Goal: Transaction & Acquisition: Book appointment/travel/reservation

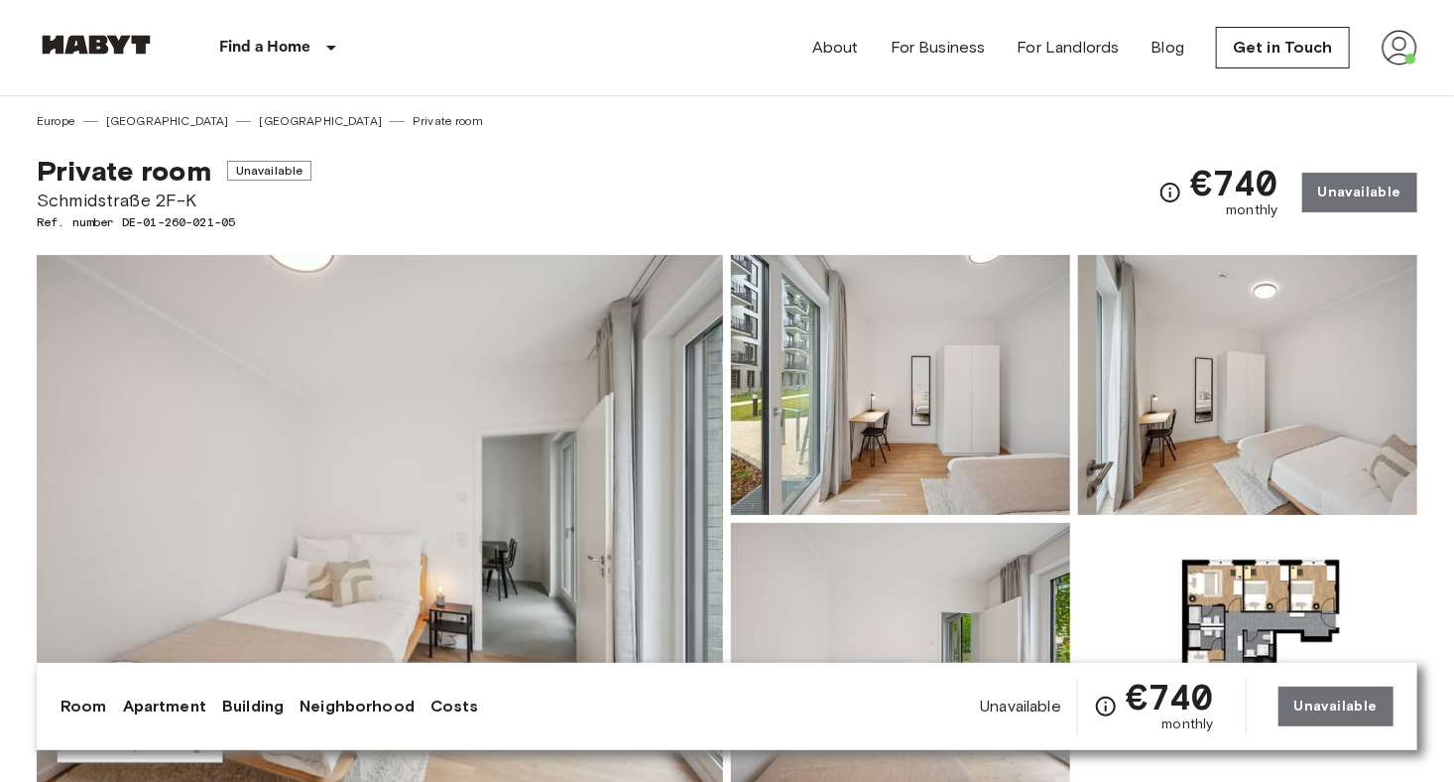
click at [1401, 50] on img at bounding box center [1400, 48] width 36 height 36
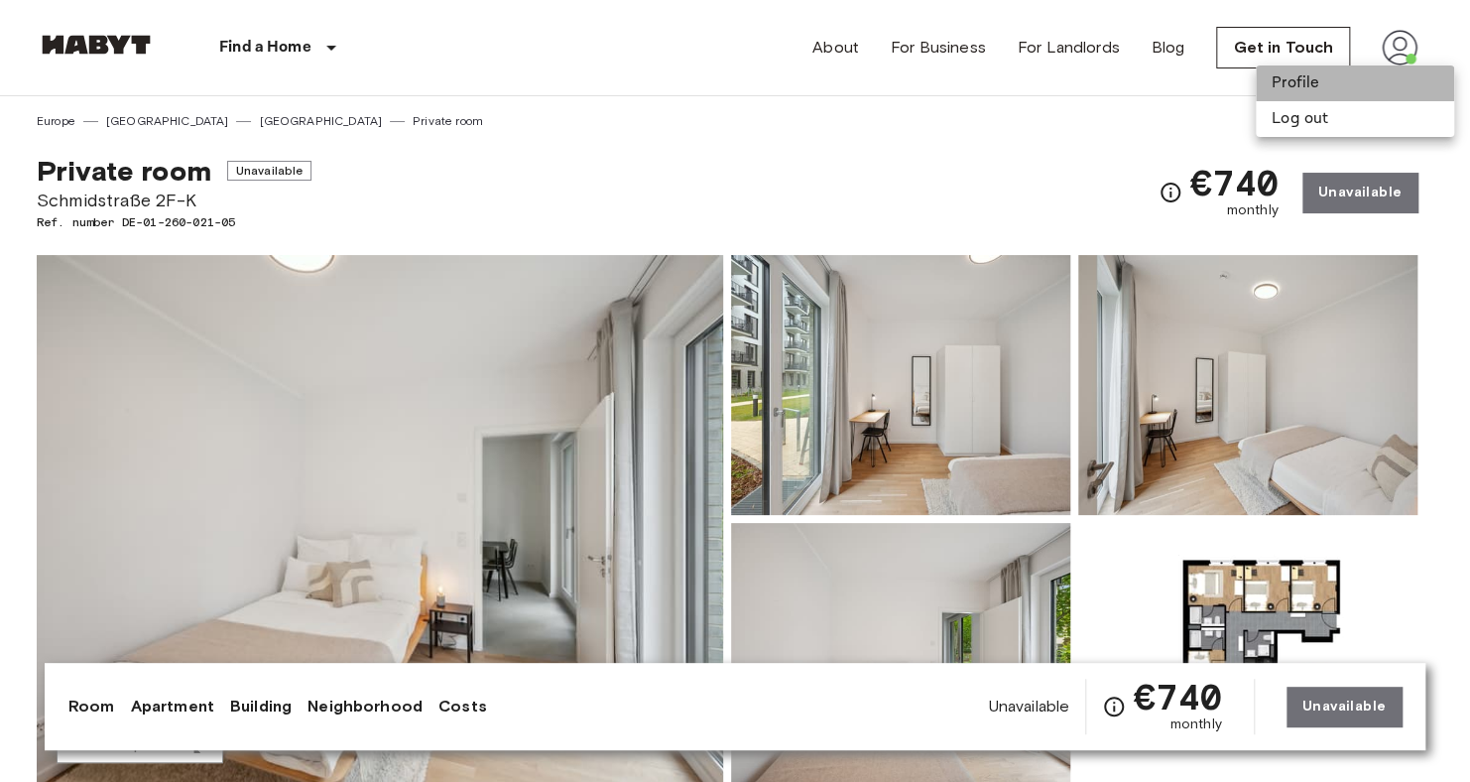
click at [1304, 73] on li "Profile" at bounding box center [1355, 83] width 198 height 36
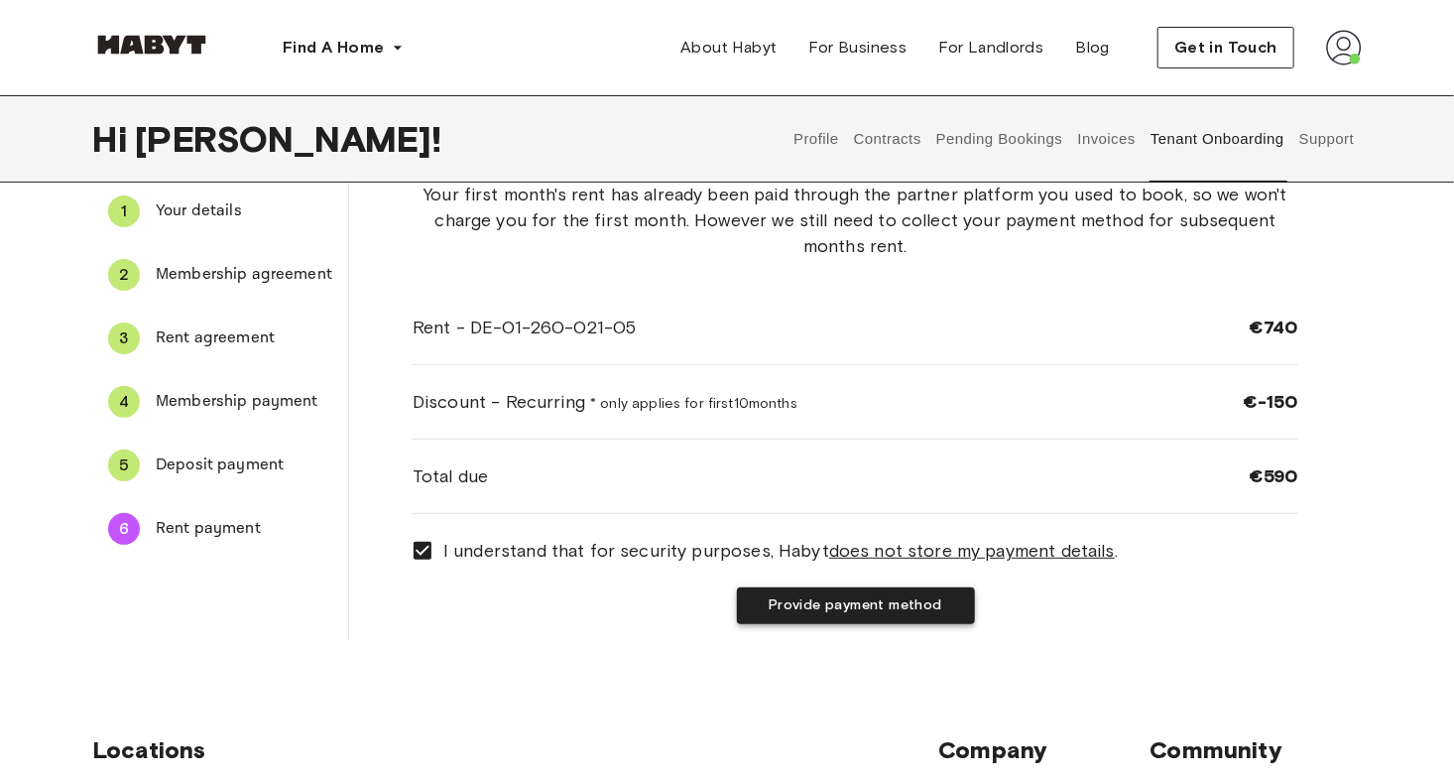
click at [809, 611] on button "Provide payment method" at bounding box center [856, 605] width 238 height 37
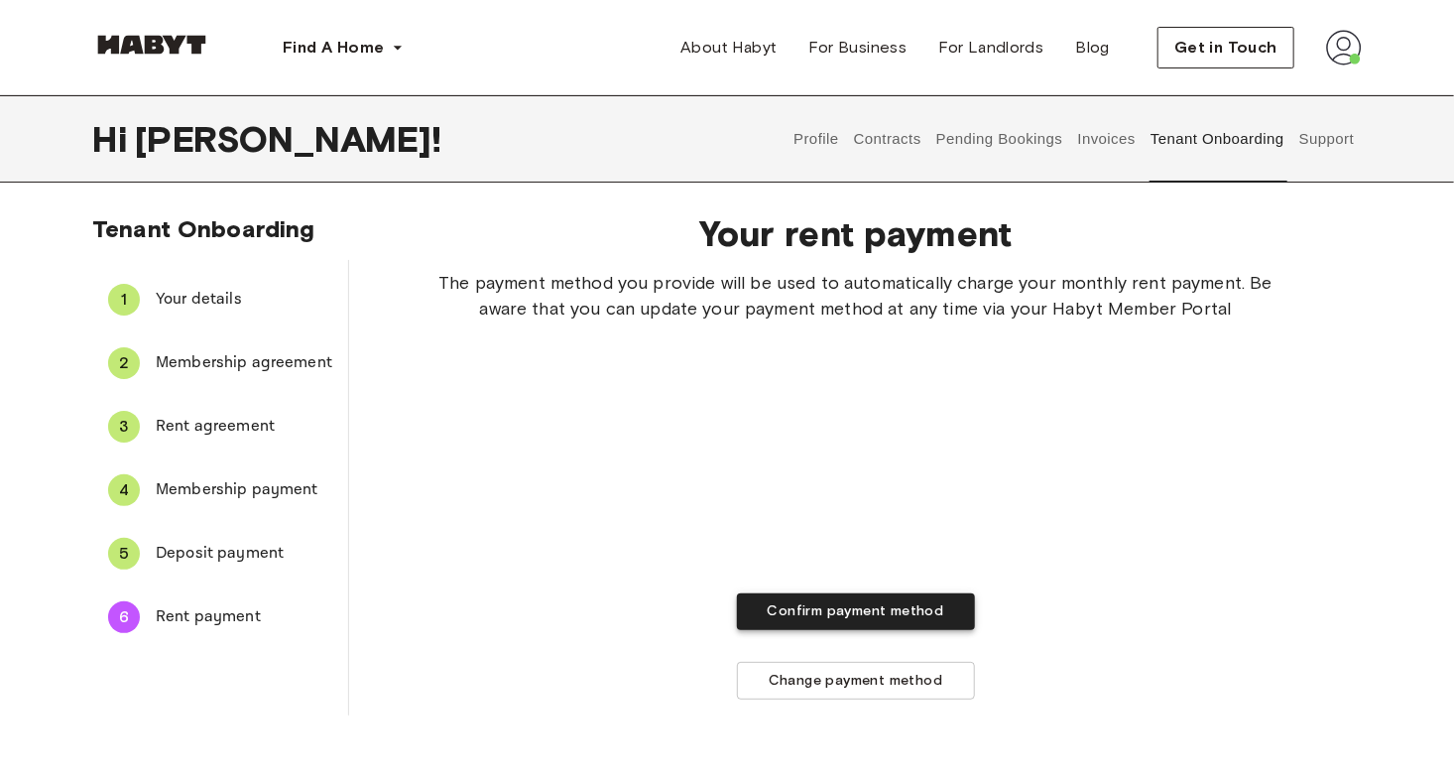
click at [845, 618] on button "Confirm payment method" at bounding box center [856, 611] width 238 height 37
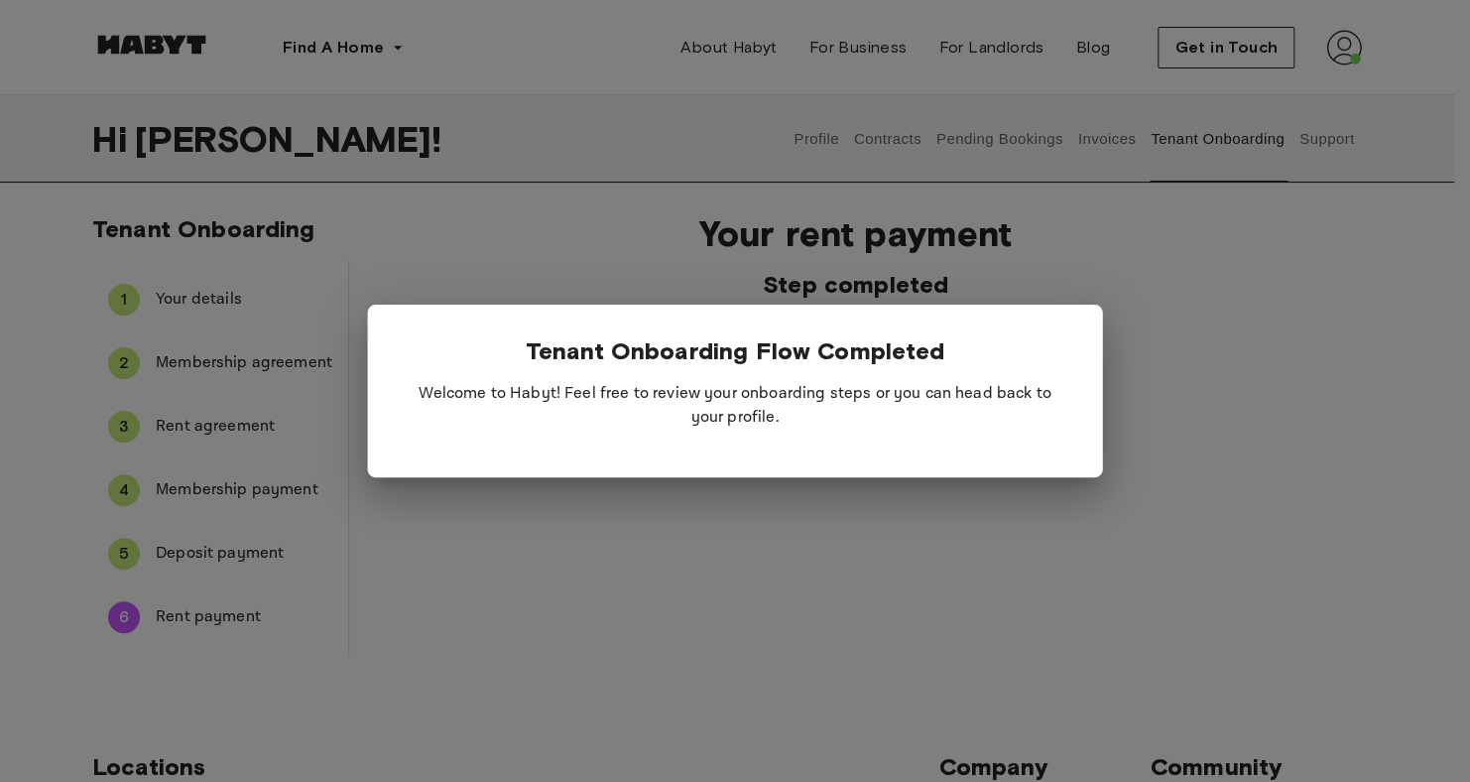
click at [780, 409] on p "Welcome to Habyt! Feel free to review your onboarding steps or you can head bac…" at bounding box center [736, 405] width 672 height 79
click at [862, 577] on div at bounding box center [735, 391] width 1470 height 782
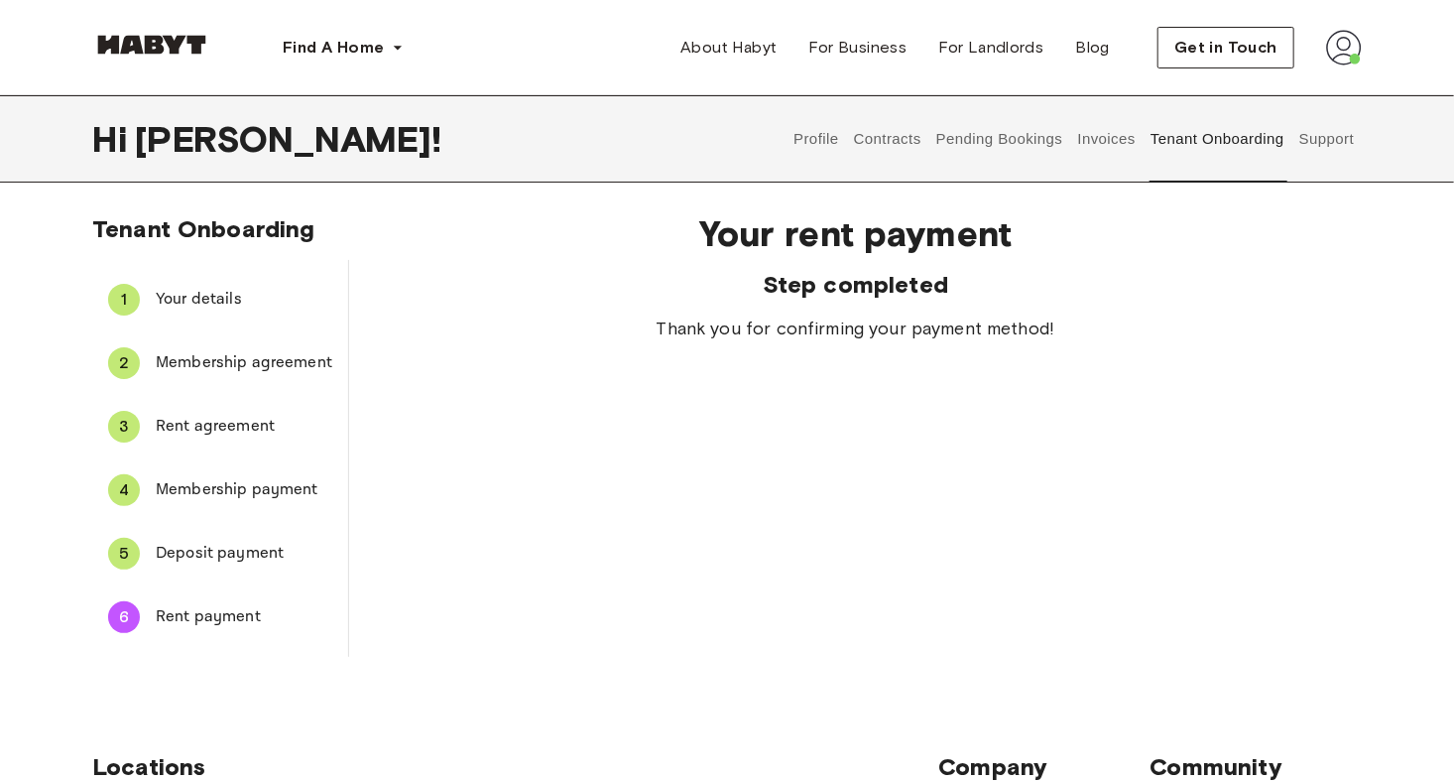
click at [999, 131] on button "Pending Bookings" at bounding box center [999, 138] width 132 height 87
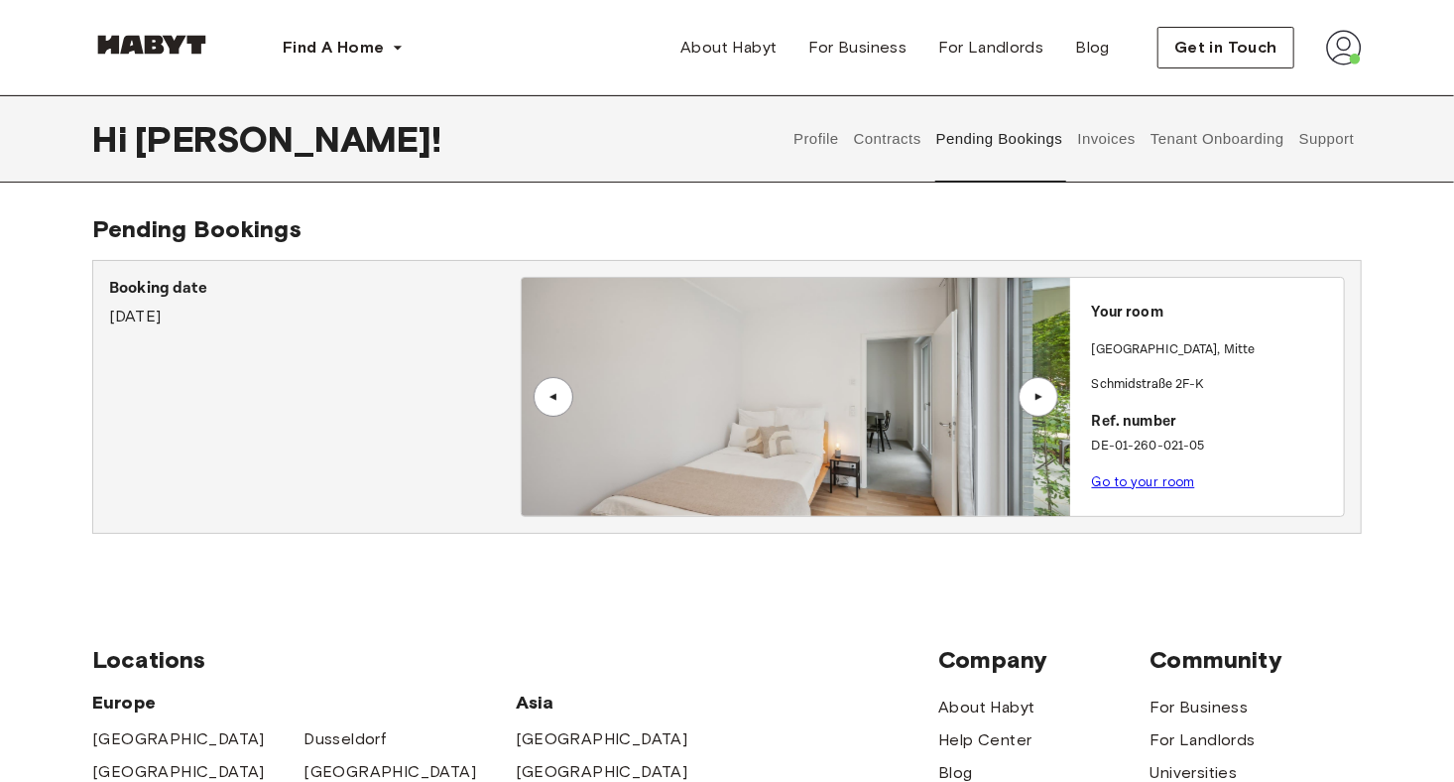
click at [1168, 480] on link "Go to your room" at bounding box center [1143, 481] width 103 height 15
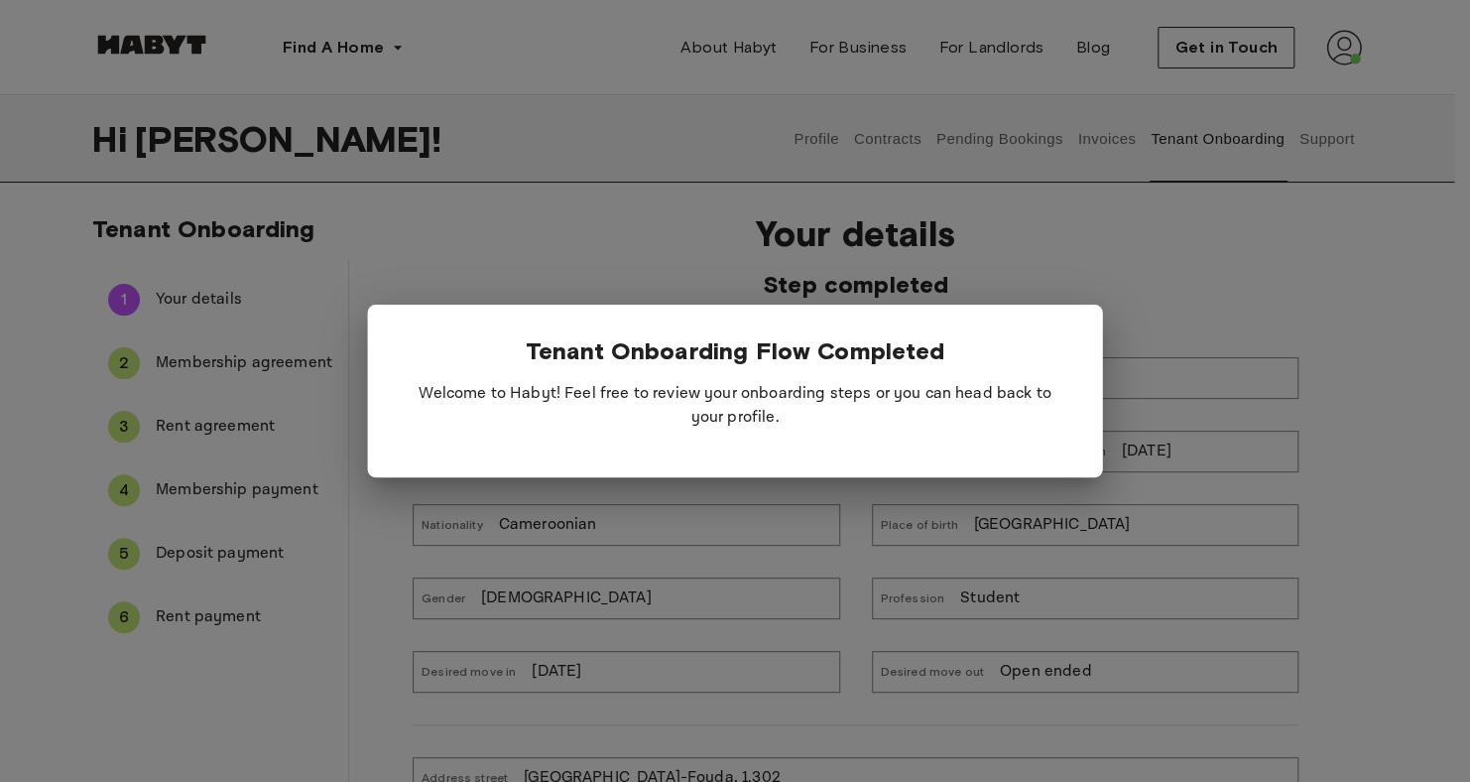
click at [823, 547] on div at bounding box center [735, 391] width 1470 height 782
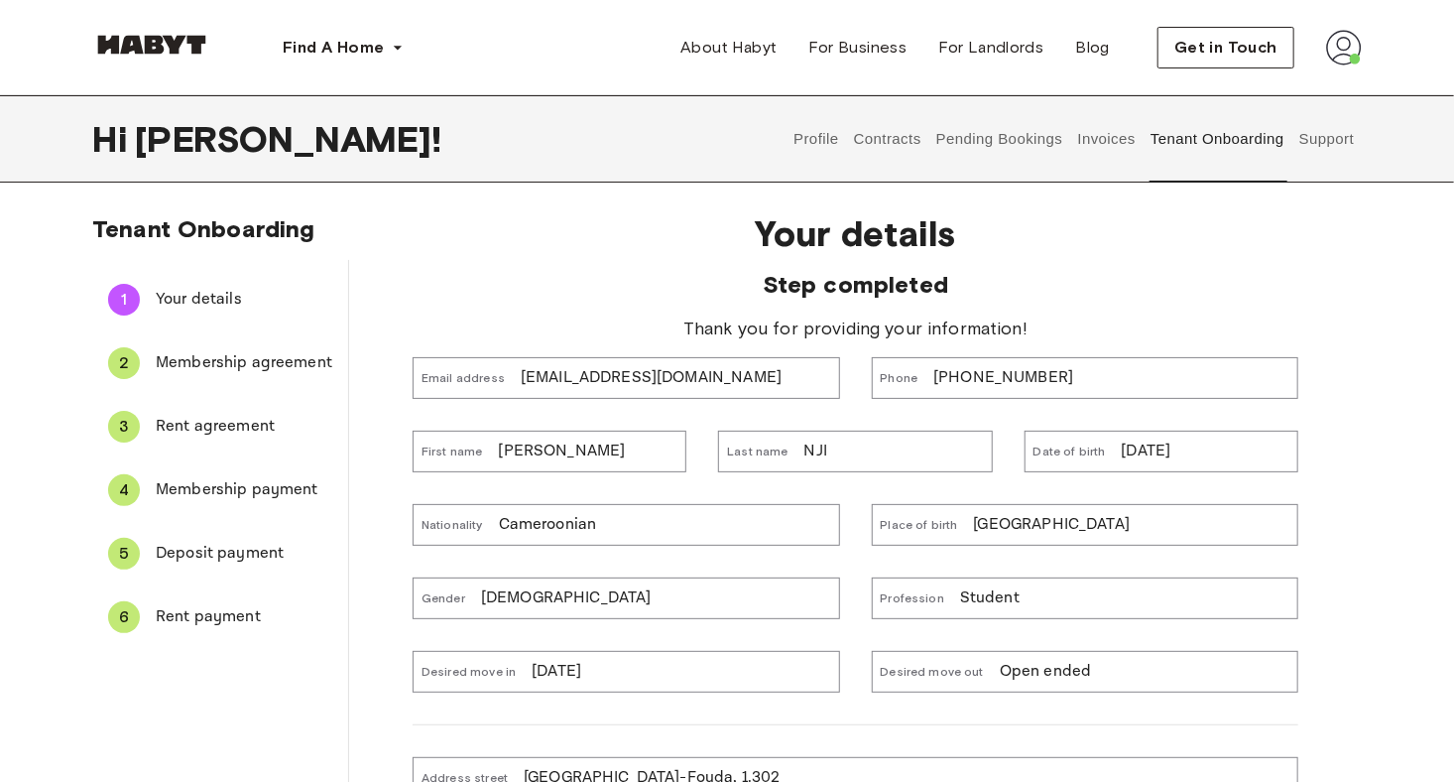
click at [1204, 139] on button "Tenant Onboarding" at bounding box center [1218, 138] width 139 height 87
click at [1209, 131] on button "Tenant Onboarding" at bounding box center [1218, 138] width 139 height 87
click at [1125, 139] on button "Invoices" at bounding box center [1106, 138] width 62 height 87
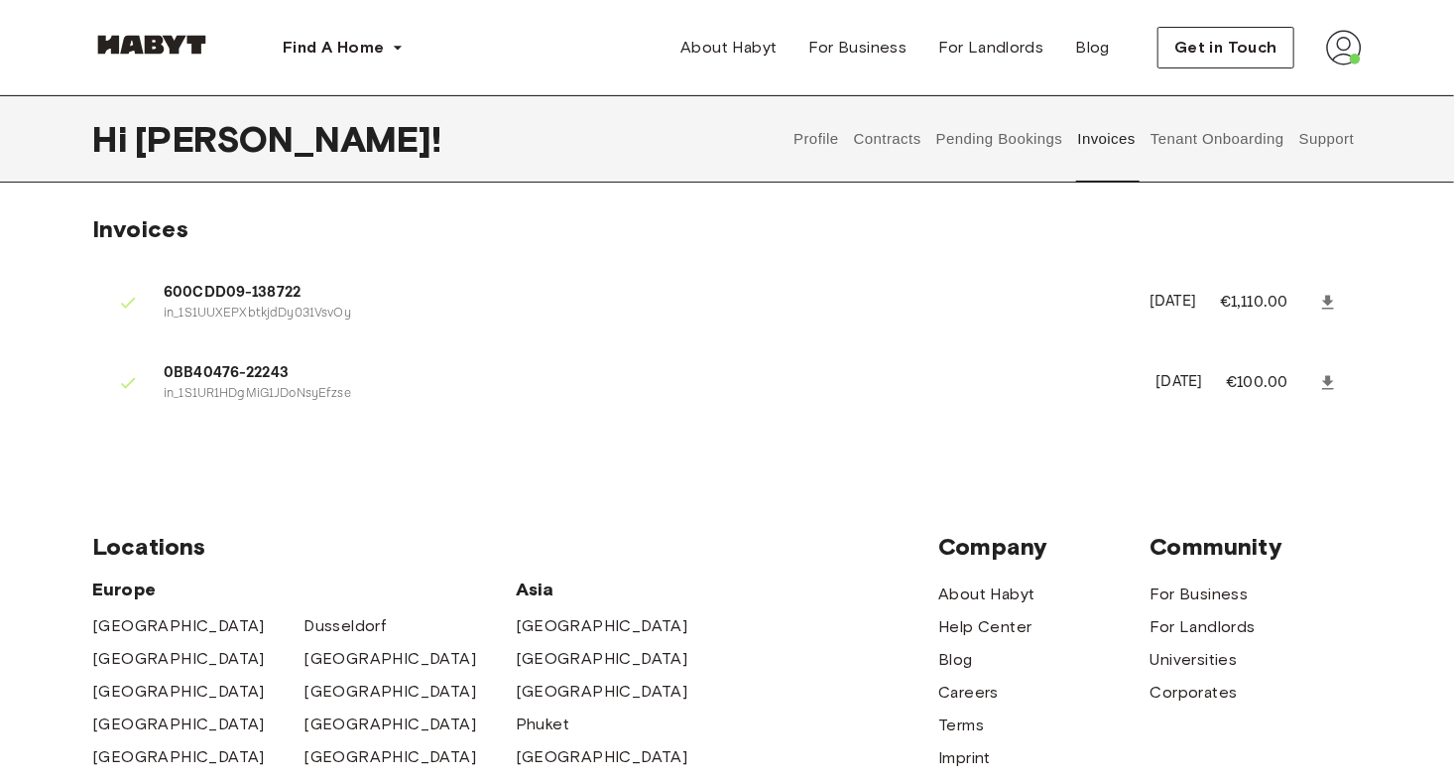
click at [986, 140] on button "Pending Bookings" at bounding box center [999, 138] width 132 height 87
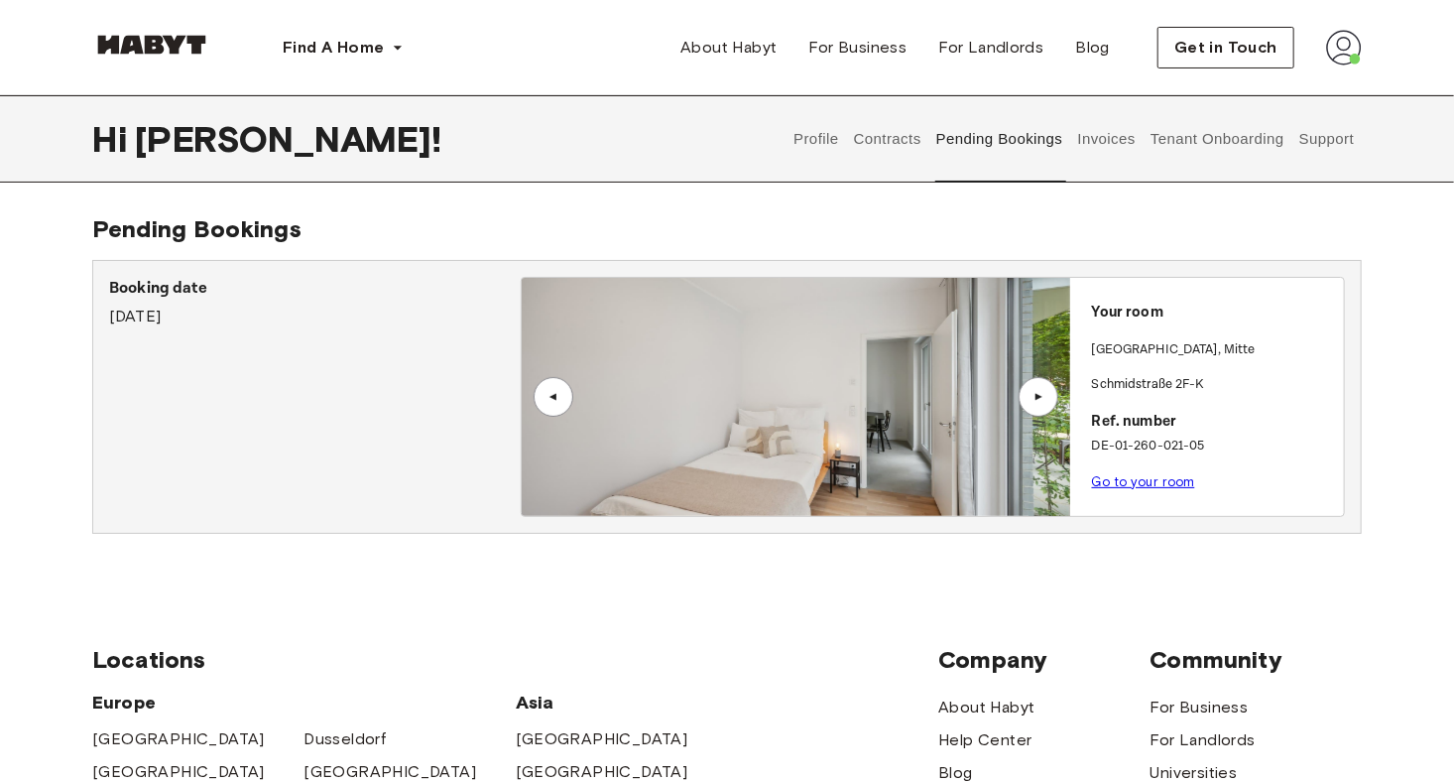
click at [884, 144] on button "Contracts" at bounding box center [887, 138] width 72 height 87
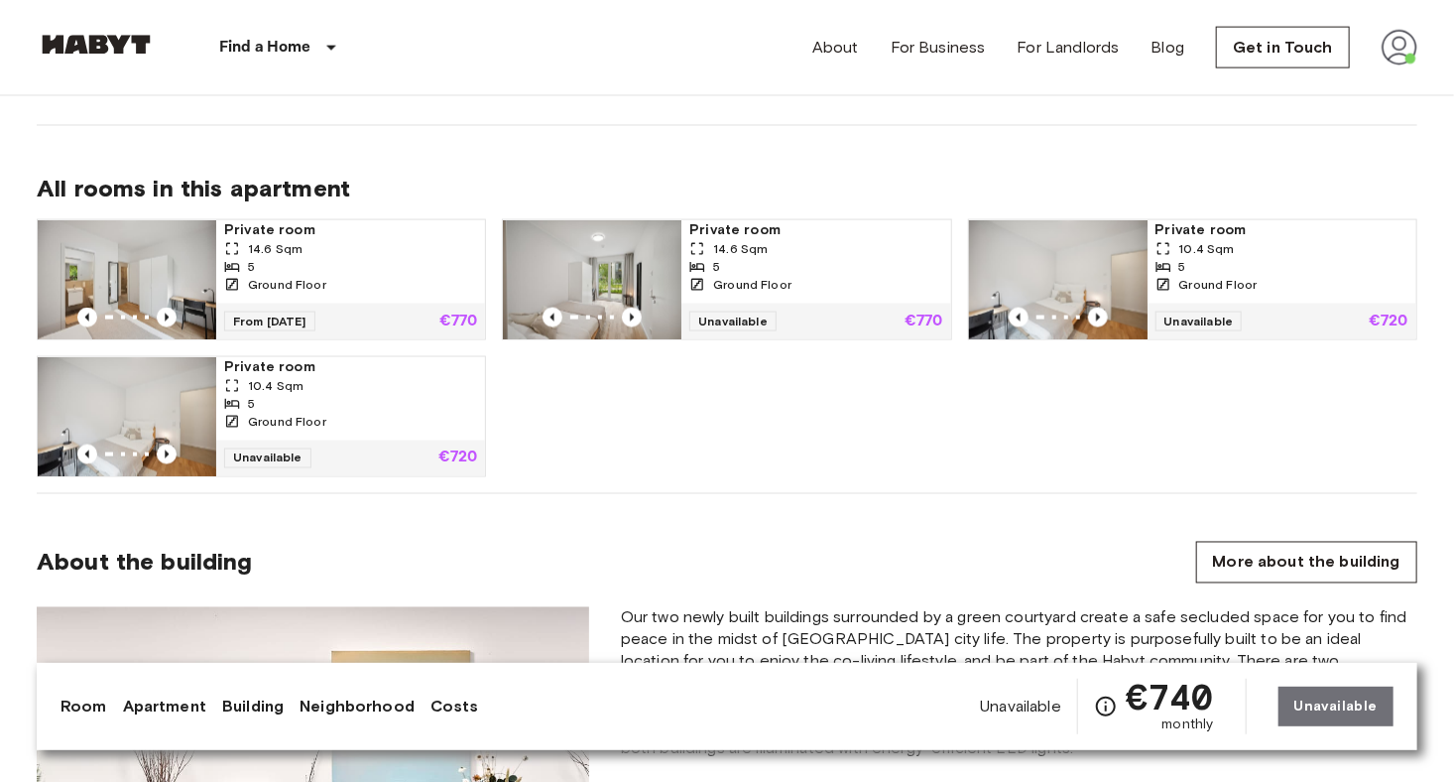
scroll to position [1354, 0]
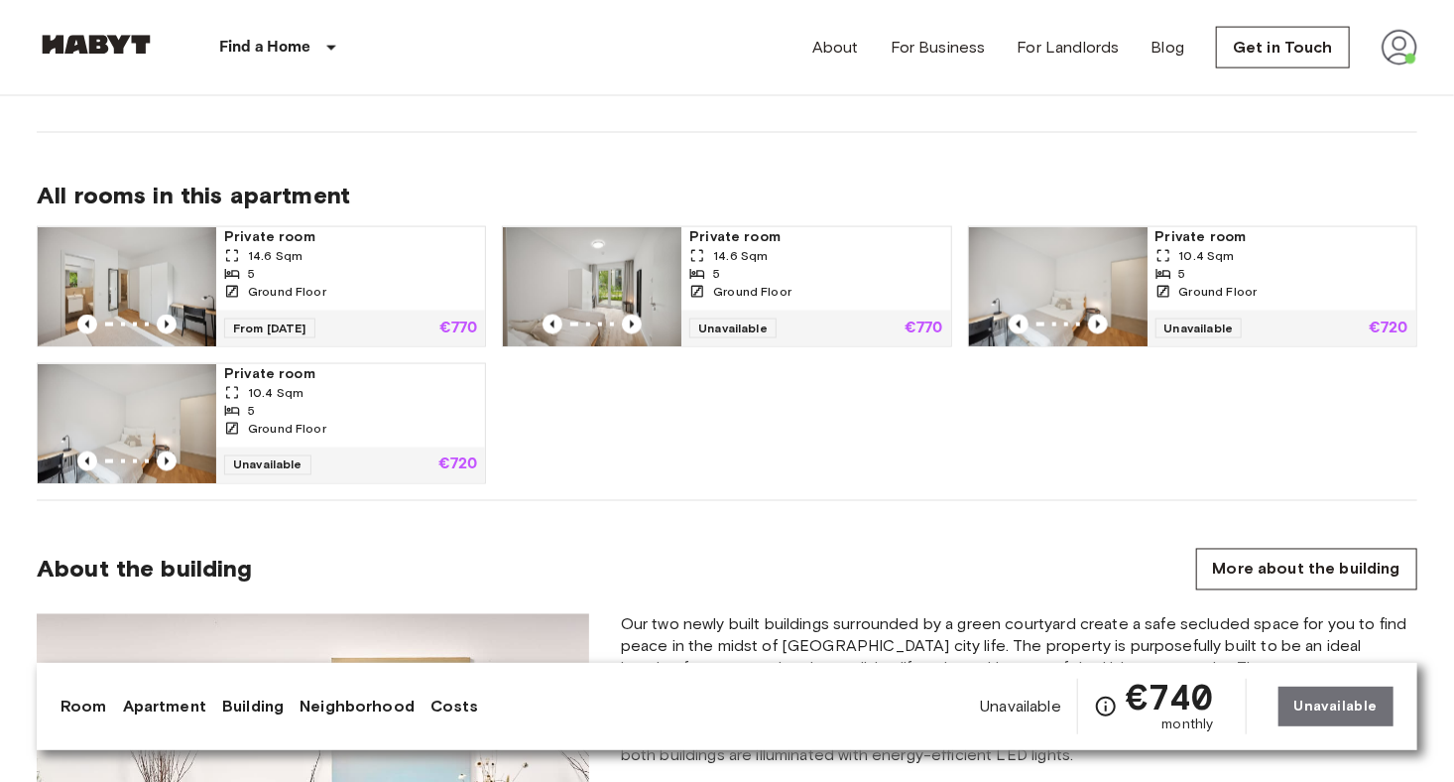
click at [178, 319] on div at bounding box center [127, 324] width 179 height 20
click at [168, 321] on icon "Previous image" at bounding box center [167, 324] width 20 height 20
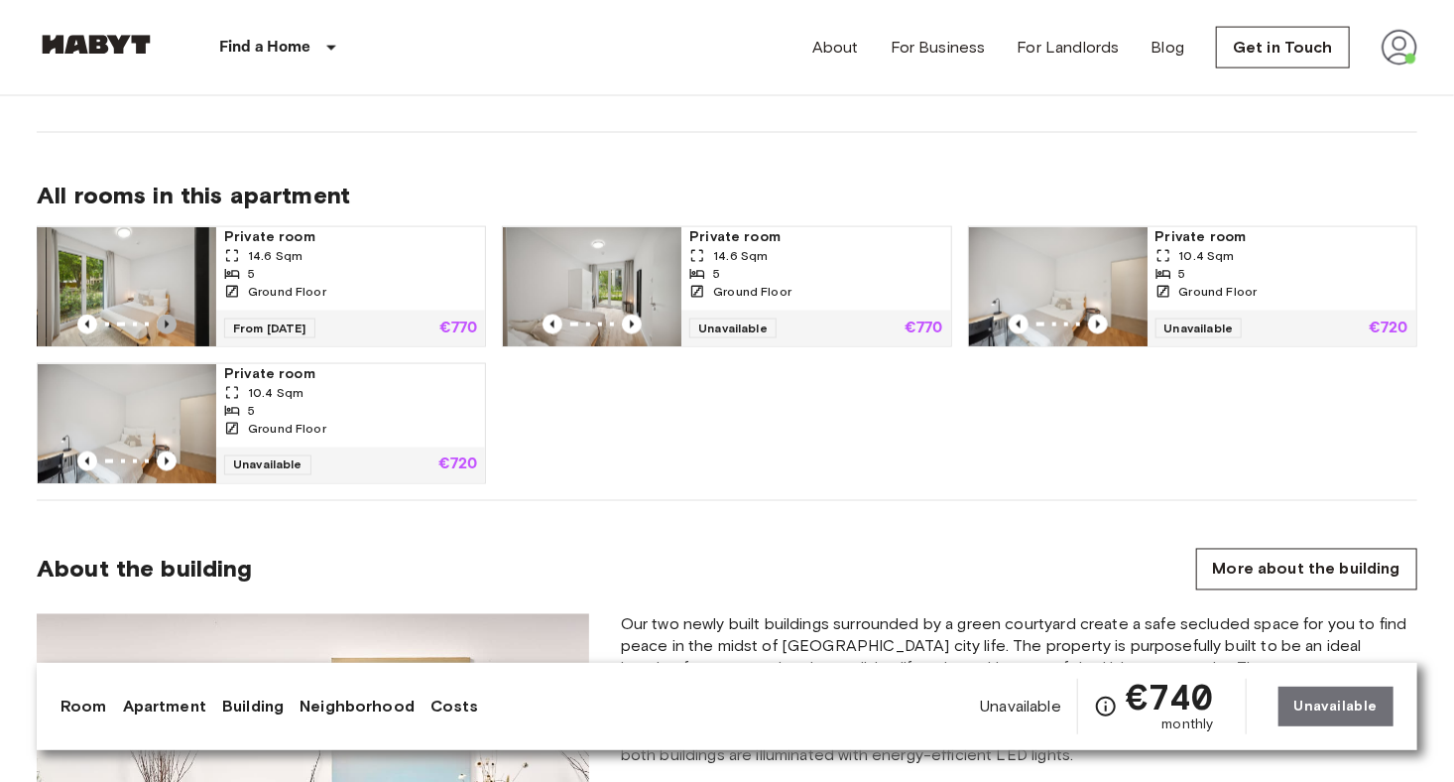
click at [170, 320] on icon "Previous image" at bounding box center [167, 324] width 20 height 20
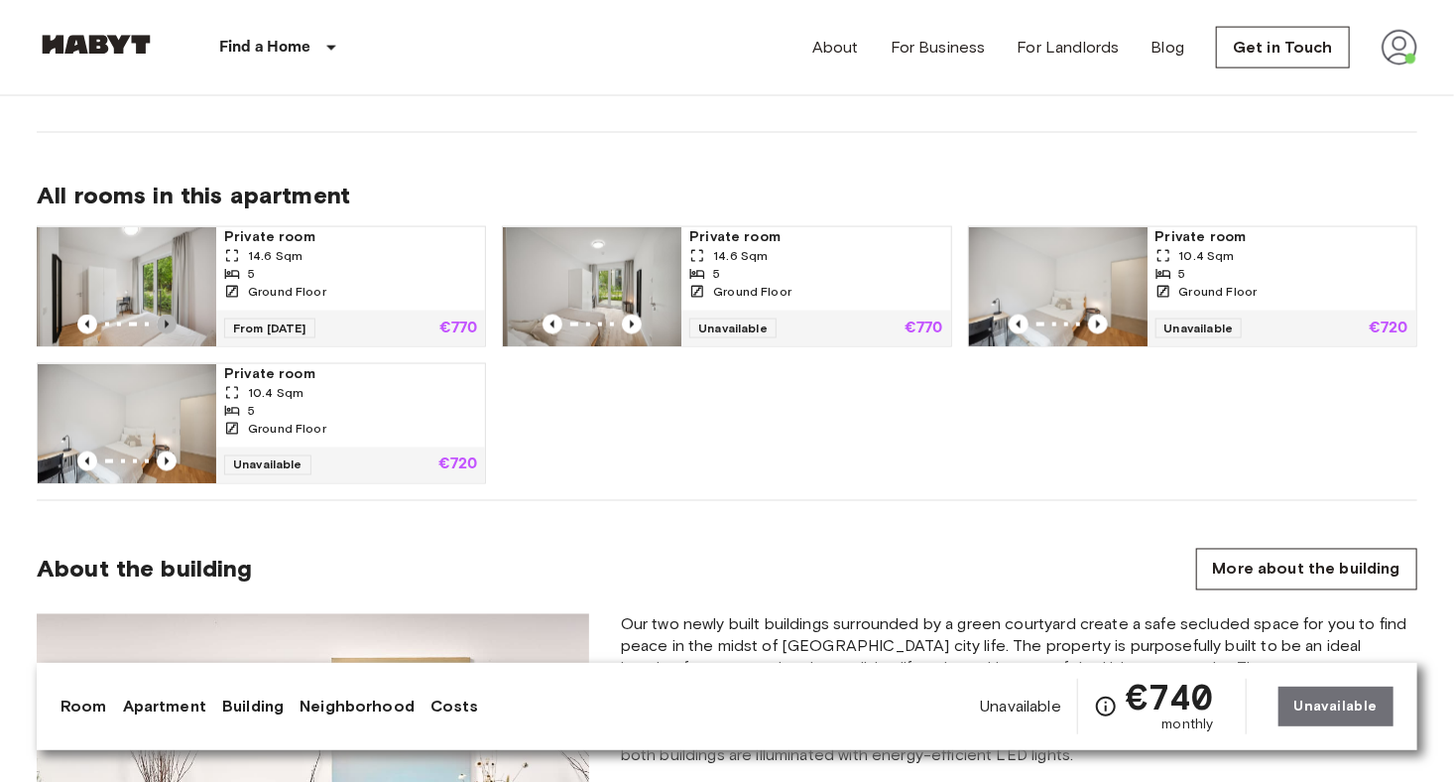
click at [170, 320] on icon "Previous image" at bounding box center [167, 324] width 20 height 20
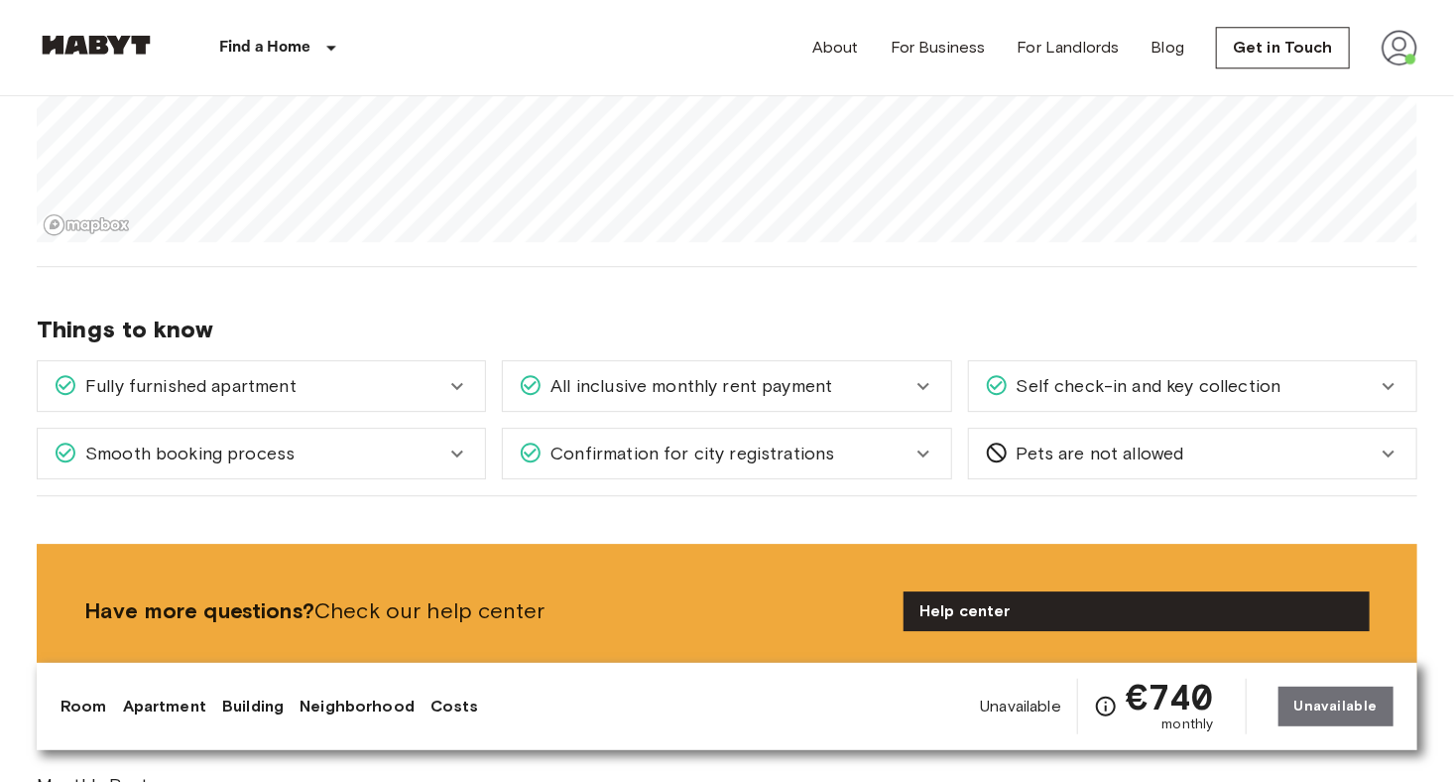
scroll to position [2302, 0]
